Goal: Navigation & Orientation: Understand site structure

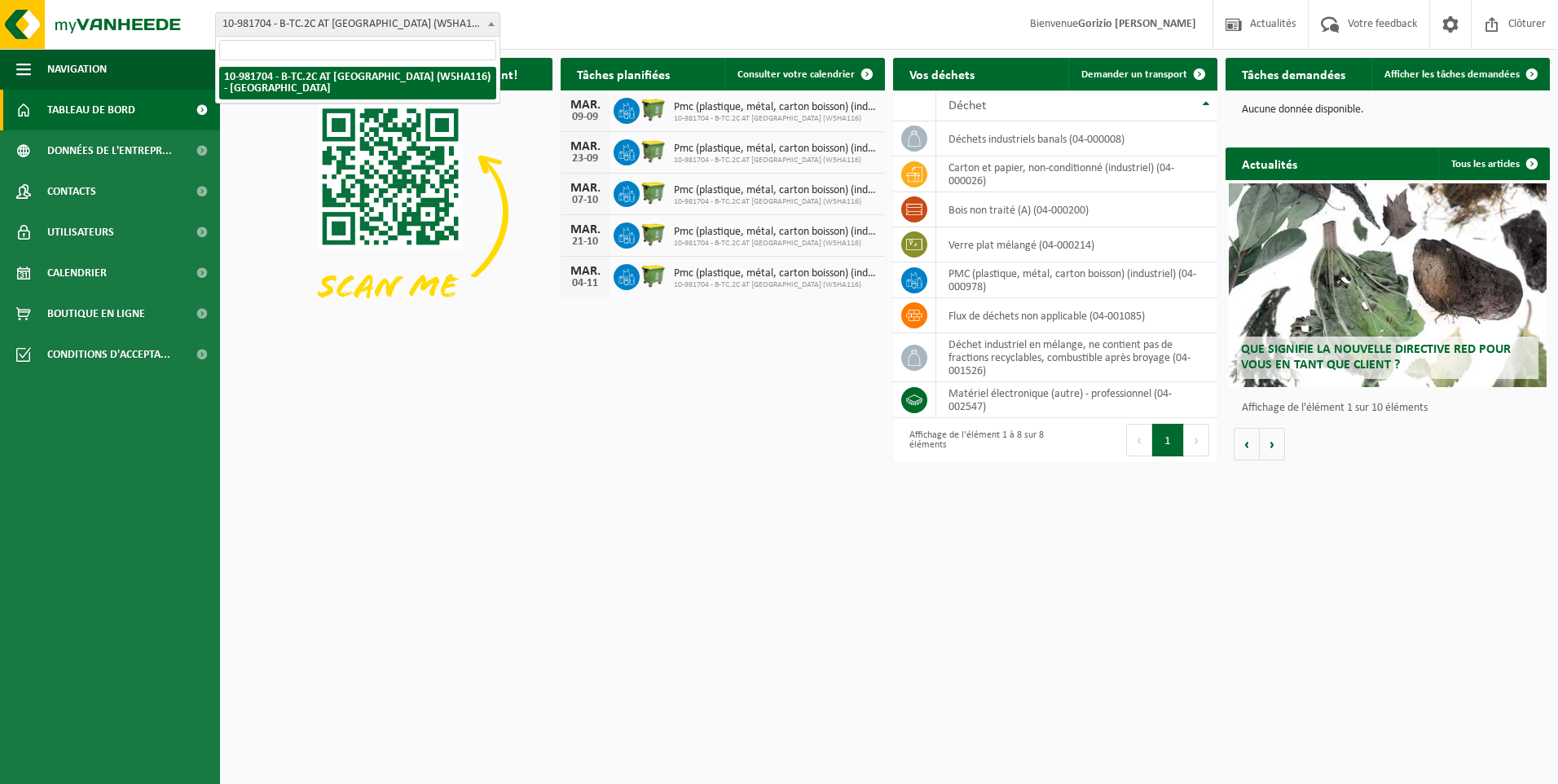
click at [495, 28] on span at bounding box center [491, 23] width 17 height 21
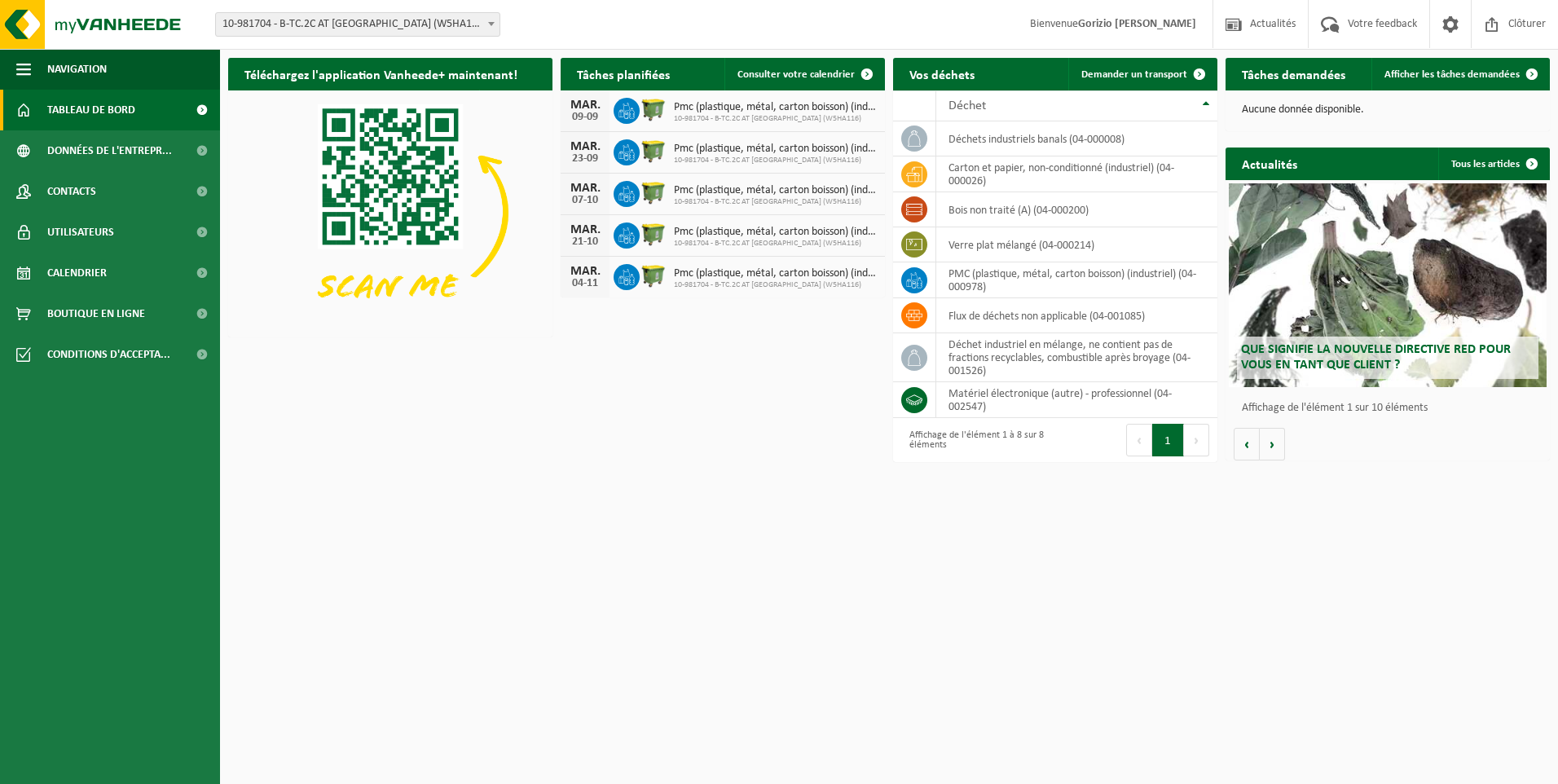
click at [108, 109] on span "Tableau de bord" at bounding box center [91, 110] width 88 height 41
click at [95, 141] on span "Données de l'entrepr..." at bounding box center [110, 150] width 124 height 41
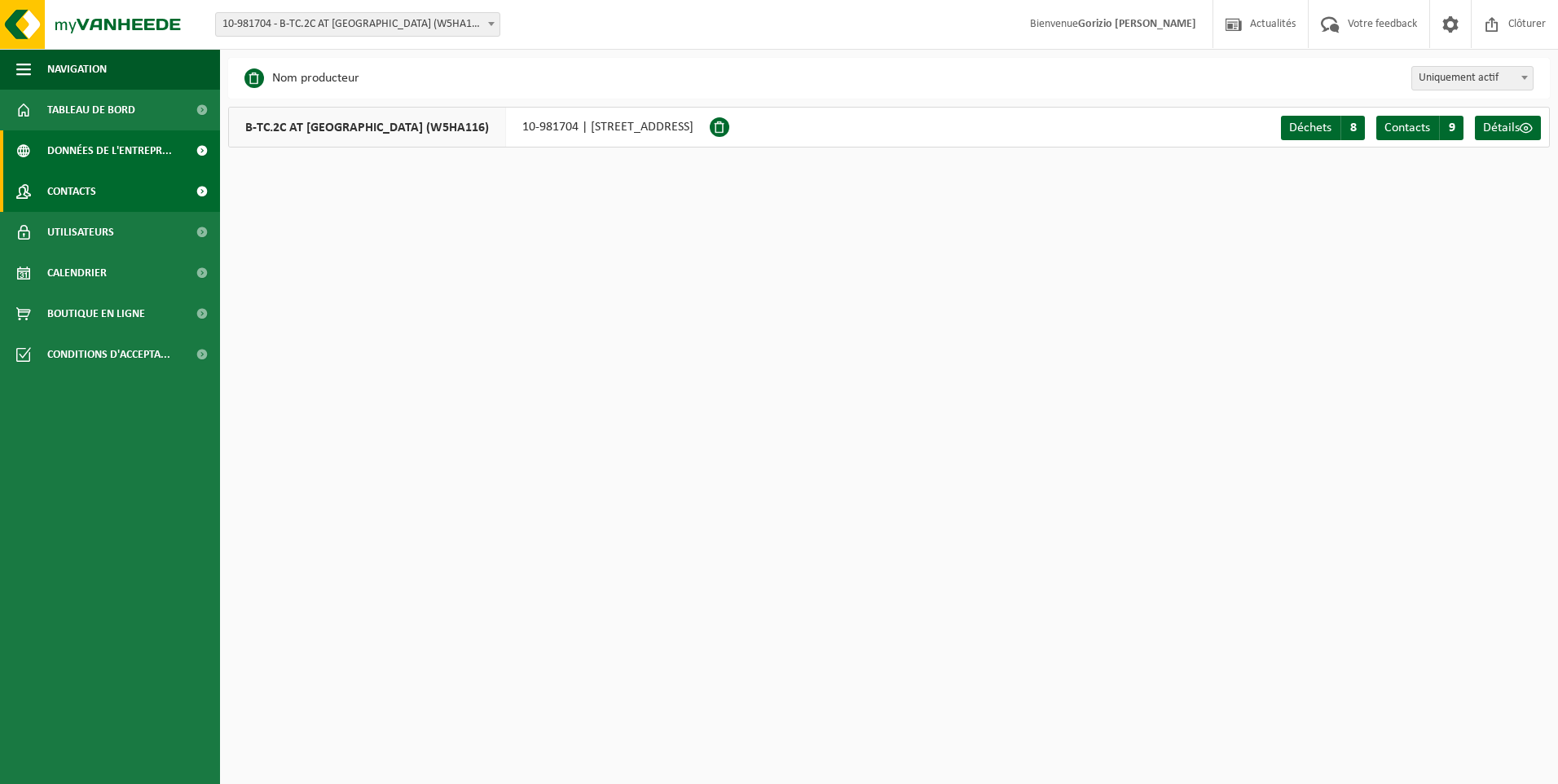
click at [79, 189] on span "Contacts" at bounding box center [72, 191] width 49 height 41
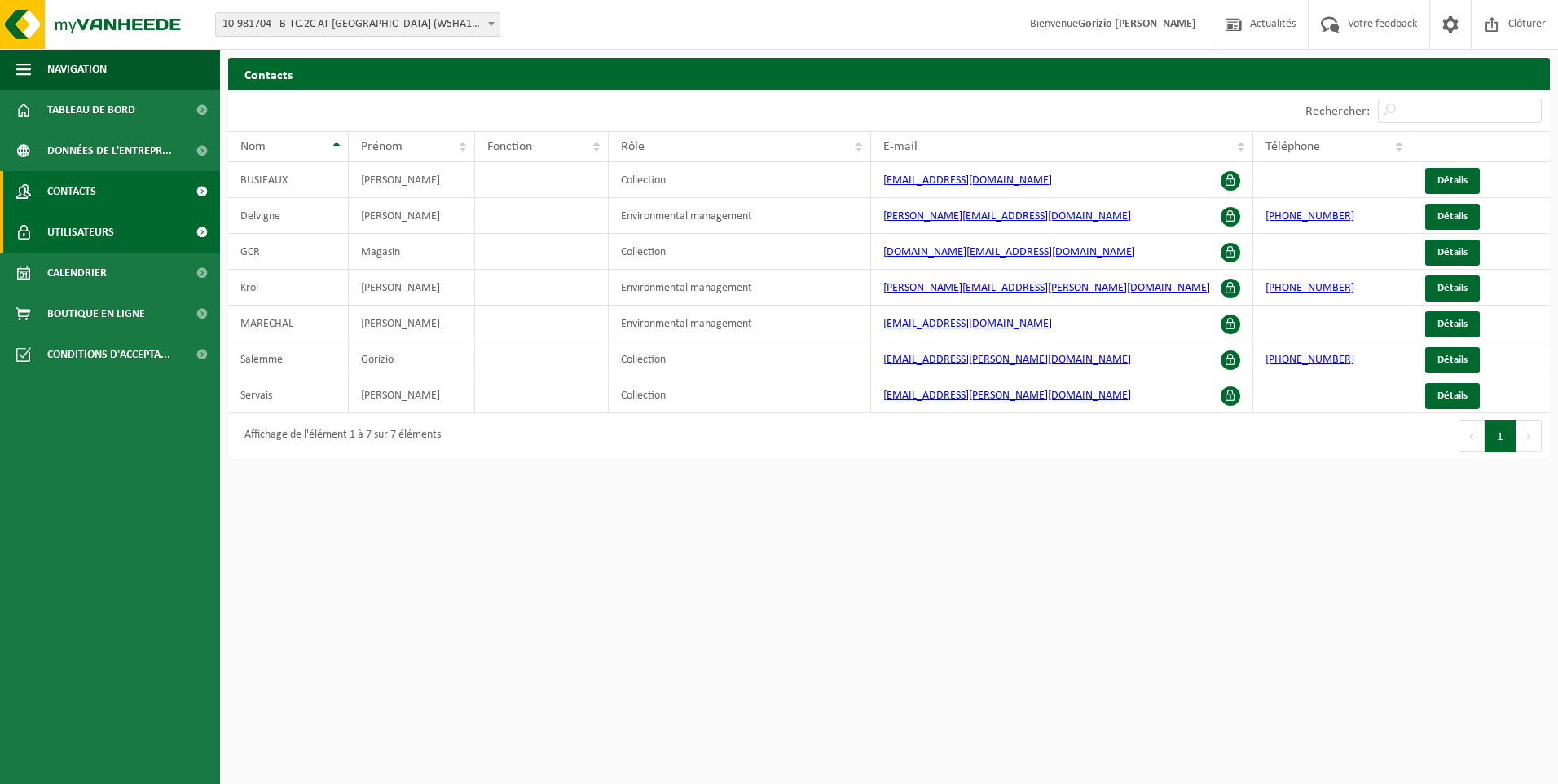
click at [76, 242] on span "Utilisateurs" at bounding box center [81, 232] width 67 height 41
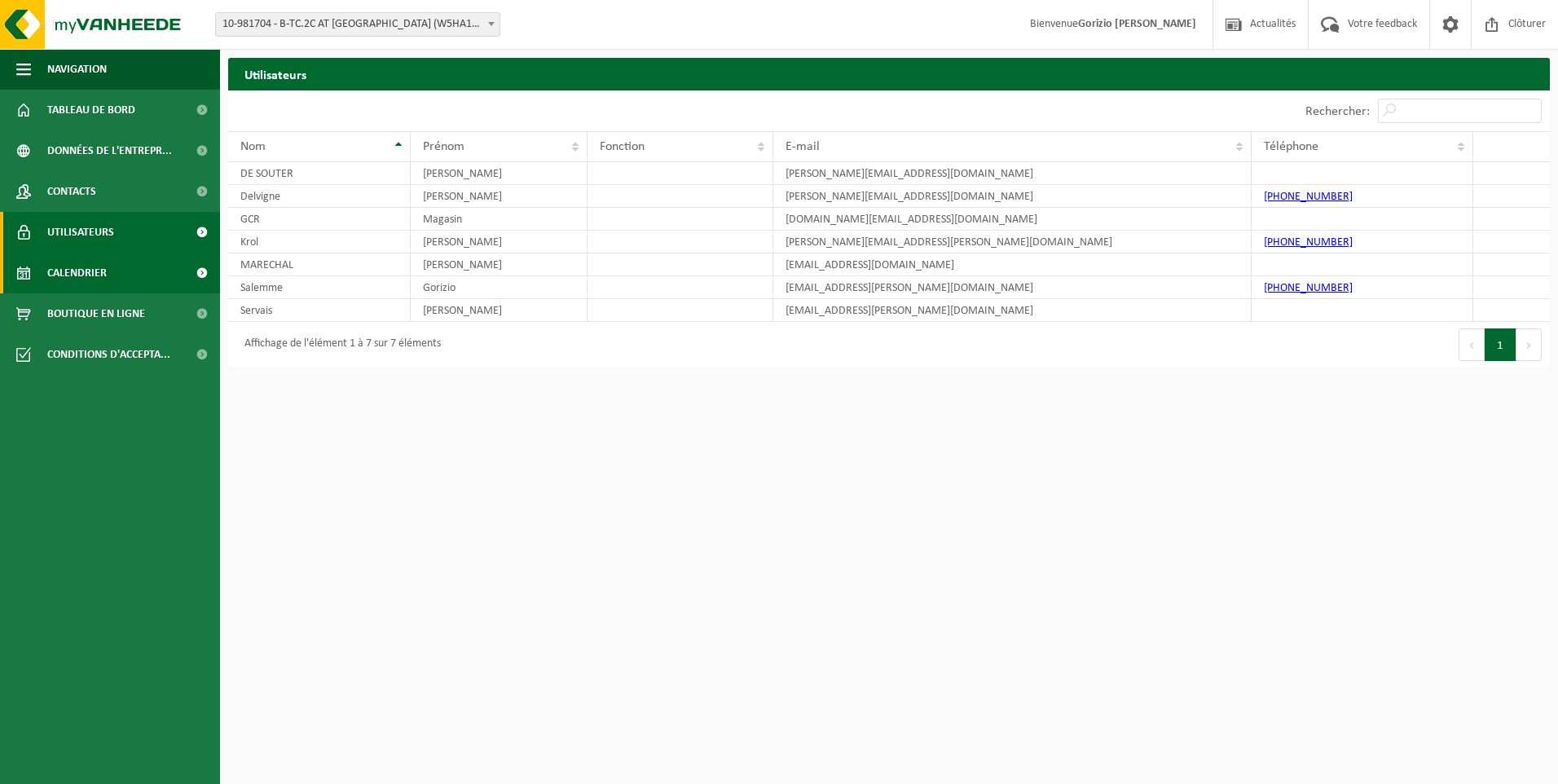
click at [63, 262] on span "Calendrier" at bounding box center [77, 273] width 59 height 41
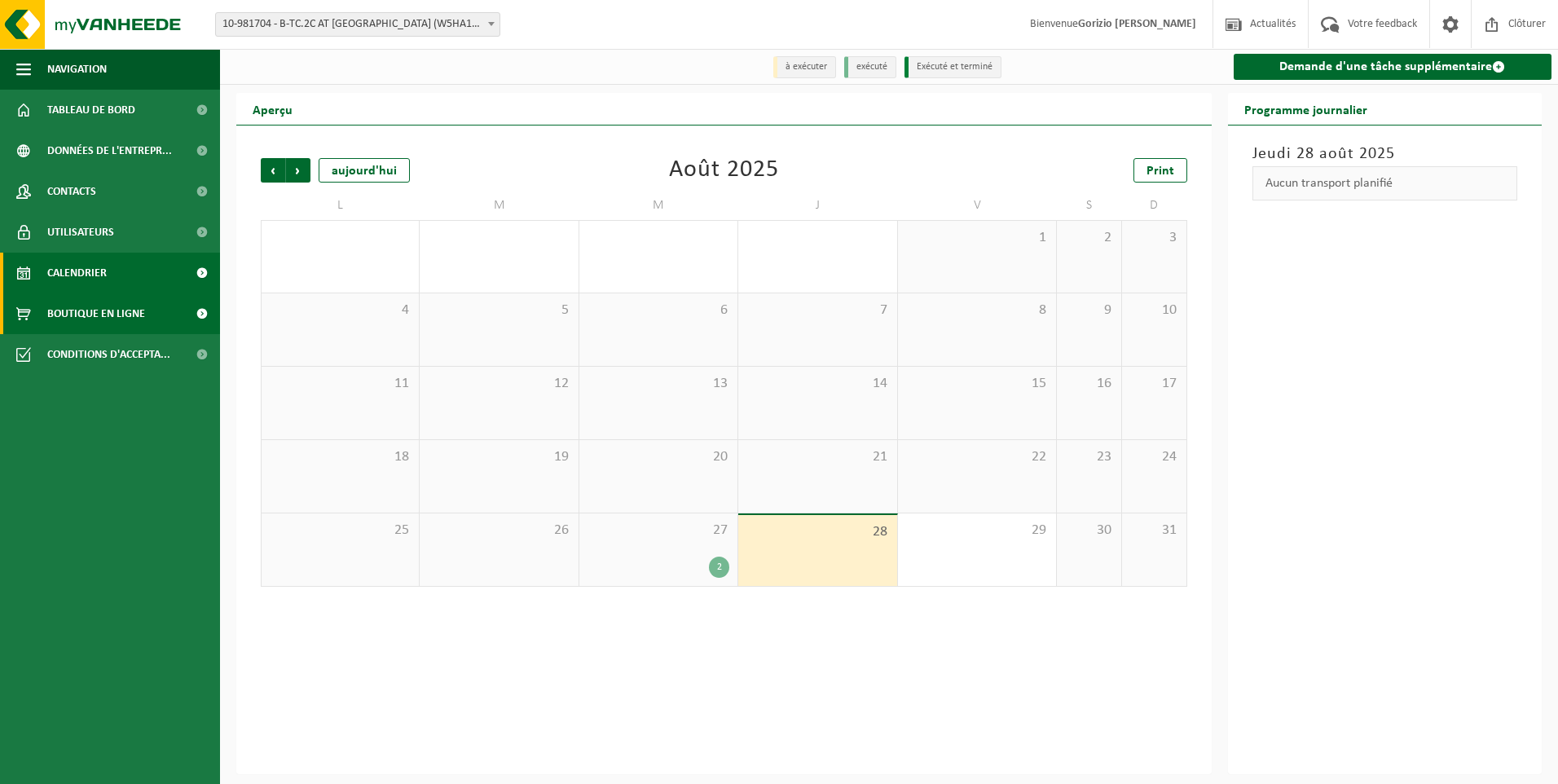
click at [60, 310] on span "Boutique en ligne" at bounding box center [96, 314] width 98 height 41
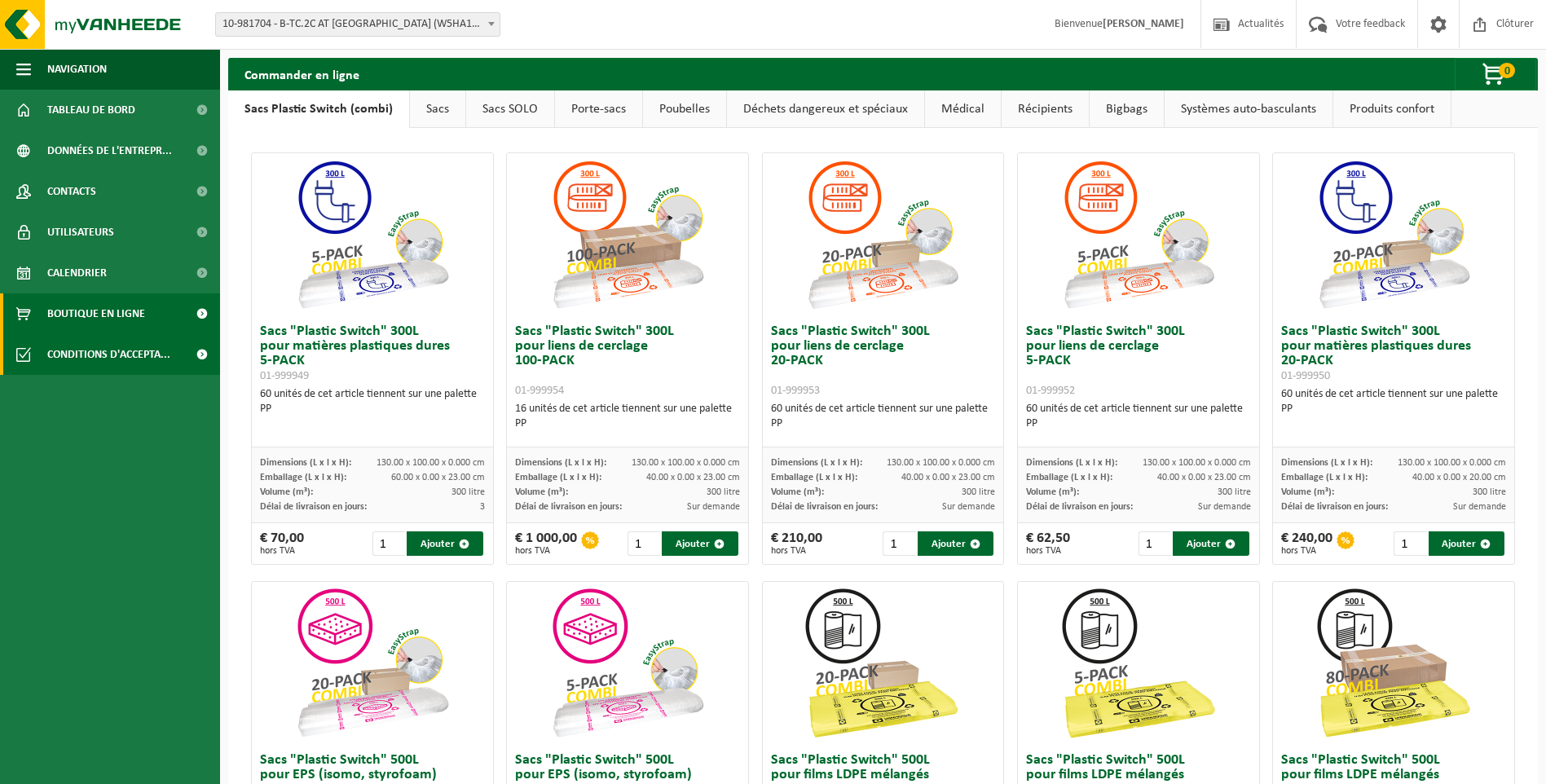
click at [41, 354] on link "Conditions d'accepta..." at bounding box center [110, 355] width 220 height 41
